Goal: Task Accomplishment & Management: Manage account settings

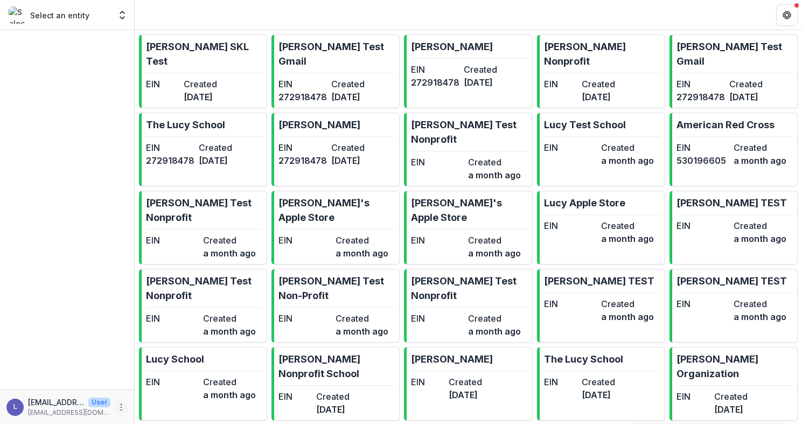
click at [121, 406] on icon "More" at bounding box center [121, 407] width 9 height 9
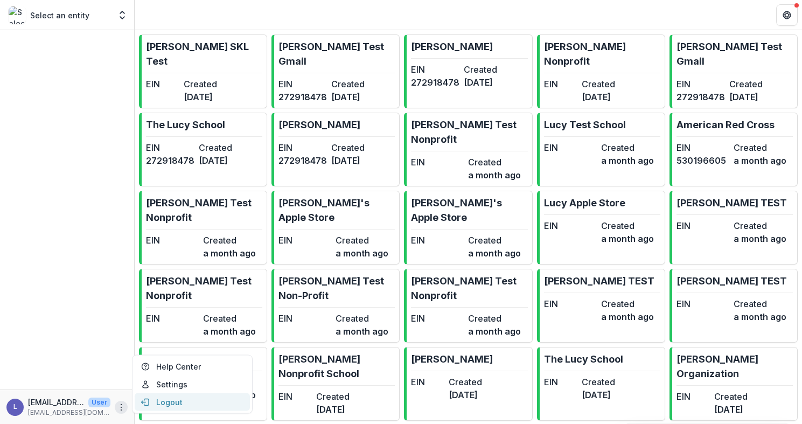
click at [176, 400] on button "Logout" at bounding box center [192, 402] width 115 height 18
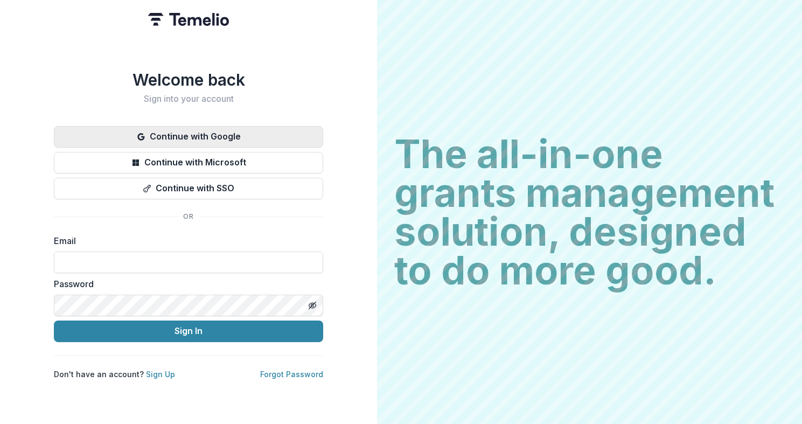
click at [225, 138] on button "Continue with Google" at bounding box center [188, 137] width 269 height 22
